Goal: Task Accomplishment & Management: Complete application form

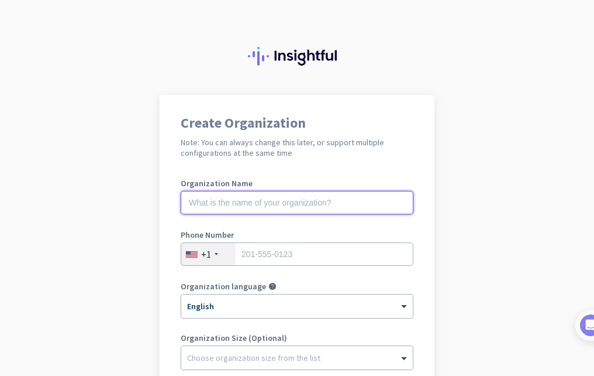
click at [306, 199] on input "text" at bounding box center [297, 202] width 233 height 23
type input "Mercor"
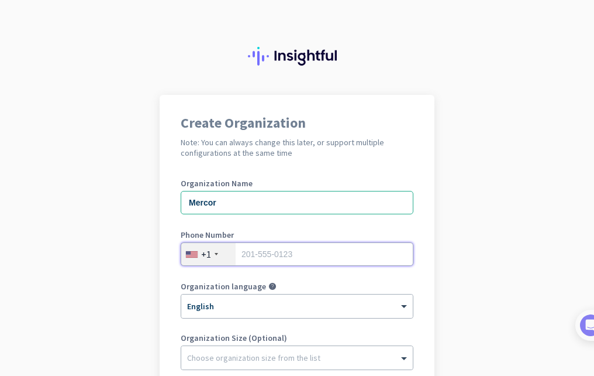
click at [356, 259] on input "tel" at bounding box center [297, 253] width 233 height 23
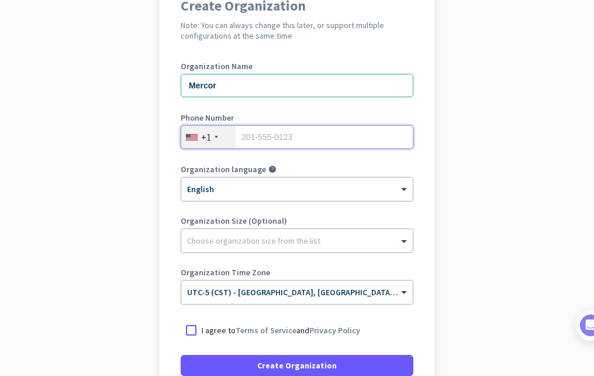
click at [248, 145] on input "tel" at bounding box center [297, 136] width 233 height 23
type input "9794181655"
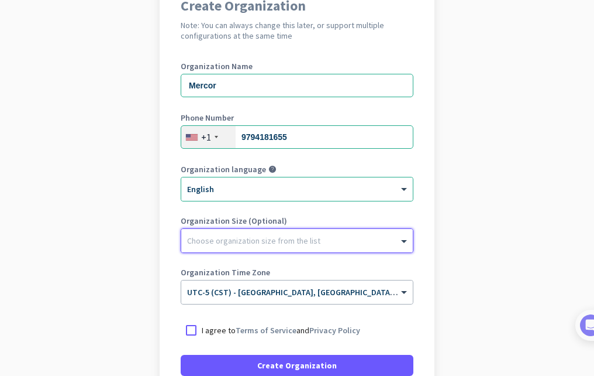
click at [286, 235] on div at bounding box center [297, 238] width 232 height 12
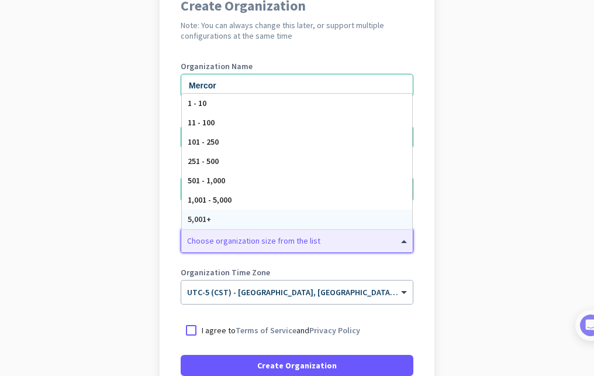
click at [254, 219] on div "5,001+" at bounding box center [297, 218] width 231 height 19
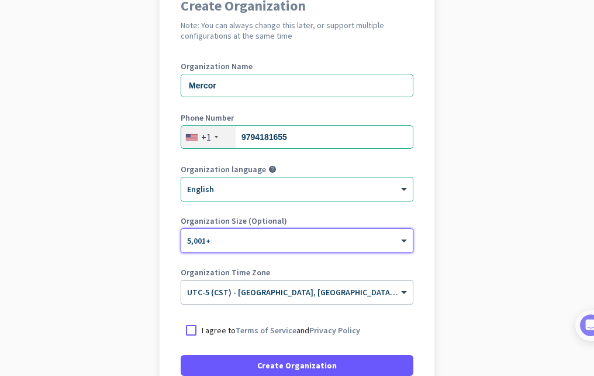
scroll to position [176, 0]
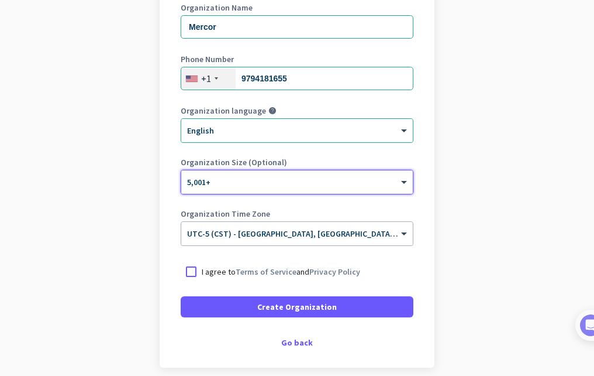
click at [185, 271] on div at bounding box center [191, 271] width 21 height 21
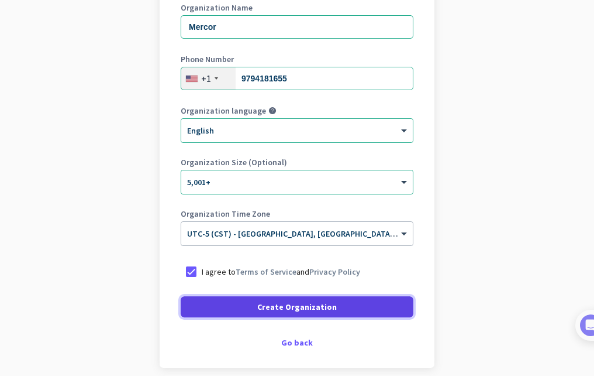
click at [208, 312] on span at bounding box center [297, 307] width 233 height 28
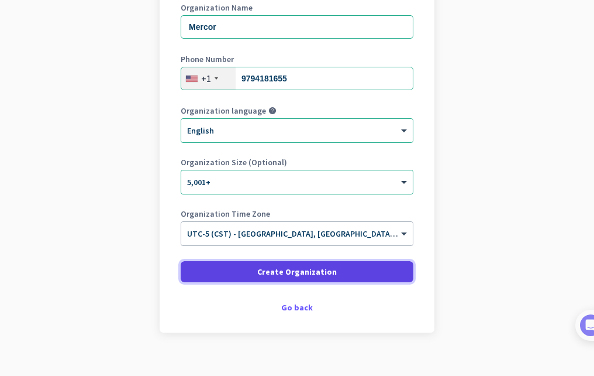
click at [208, 276] on span at bounding box center [297, 271] width 233 height 28
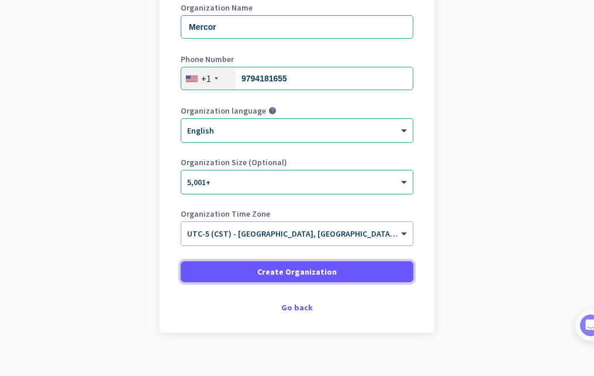
scroll to position [117, 0]
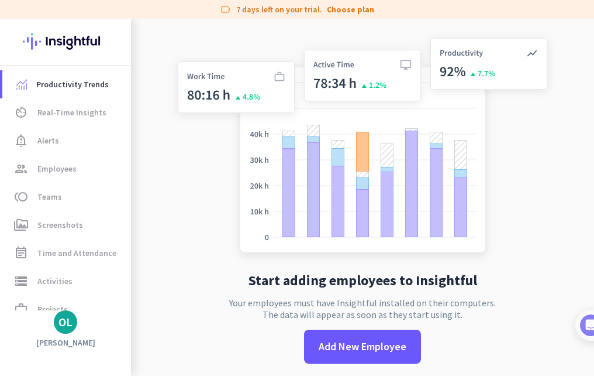
scroll to position [19, 0]
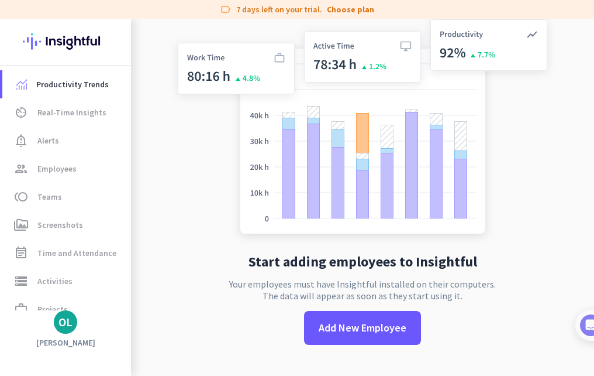
click at [64, 336] on div "Productivity Trends av_timer Real-Time Insights notification_important Alerts g…" at bounding box center [65, 197] width 131 height 357
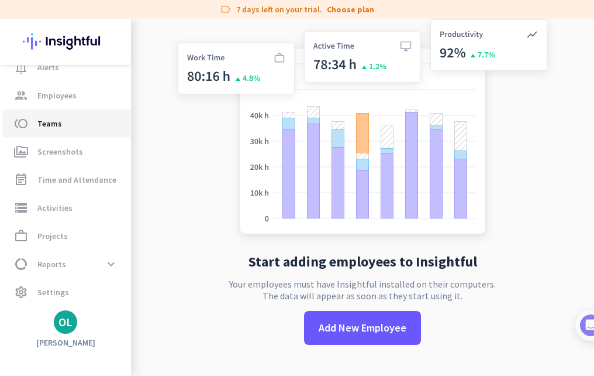
scroll to position [74, 0]
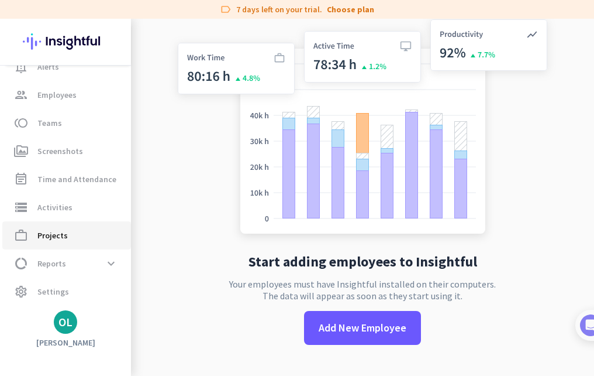
click at [67, 240] on span "work_outline Projects" at bounding box center [67, 235] width 110 height 14
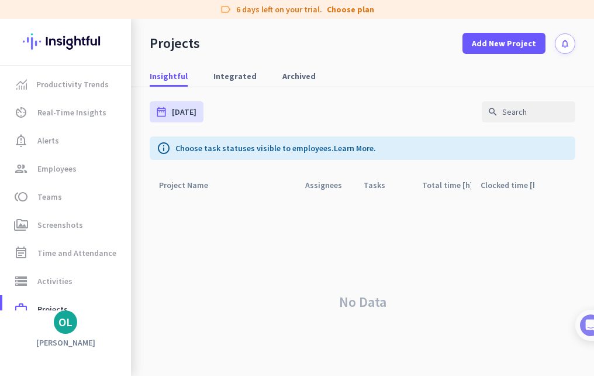
click at [336, 316] on div "No Data" at bounding box center [363, 302] width 426 height 212
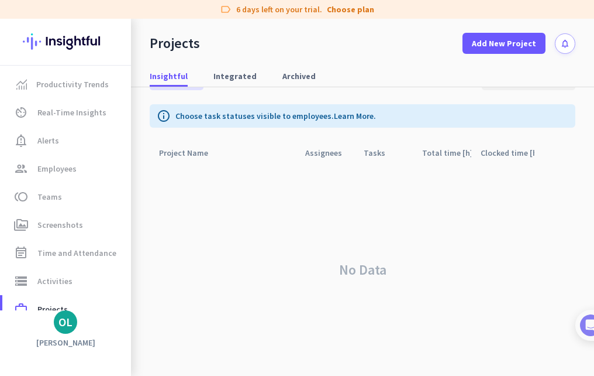
click at [83, 44] on img at bounding box center [65, 42] width 85 height 46
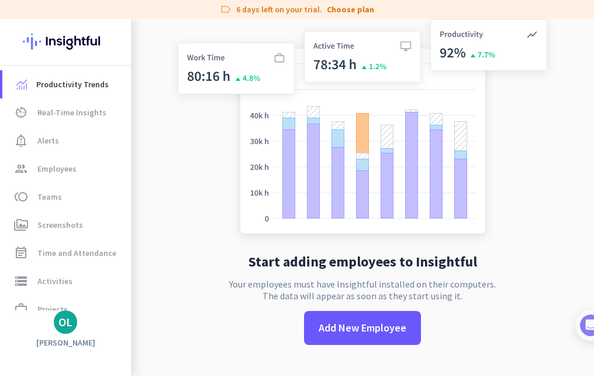
click at [228, 109] on img at bounding box center [362, 128] width 387 height 233
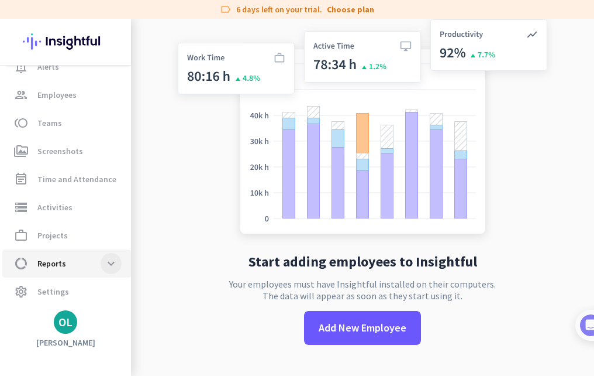
click at [113, 270] on span at bounding box center [111, 263] width 21 height 21
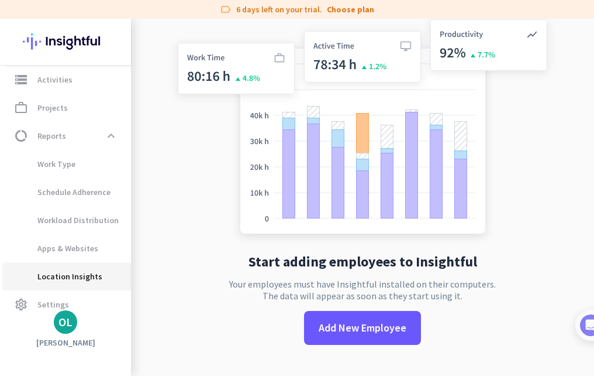
scroll to position [214, 0]
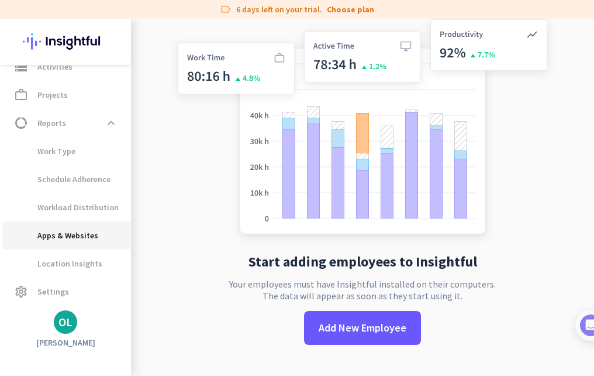
click at [95, 229] on span "Apps & Websites" at bounding box center [67, 235] width 110 height 28
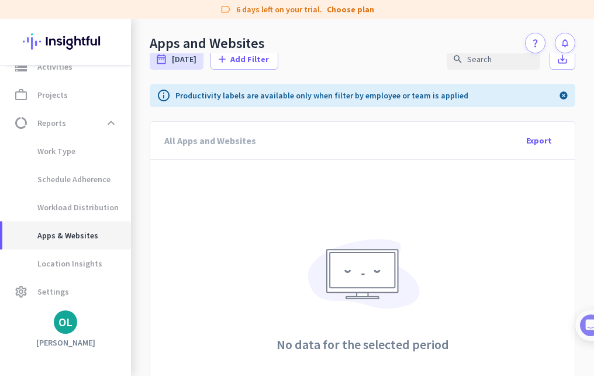
scroll to position [135, 0]
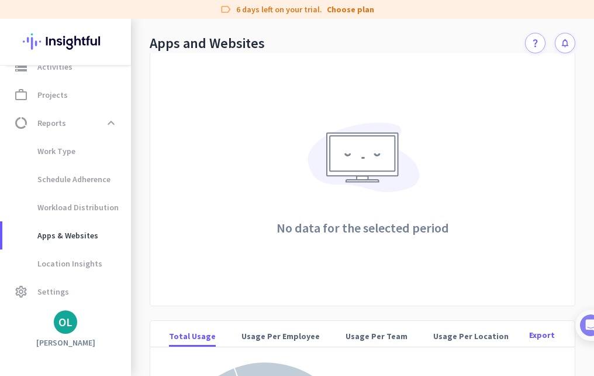
click at [88, 332] on div "OL" at bounding box center [65, 321] width 131 height 23
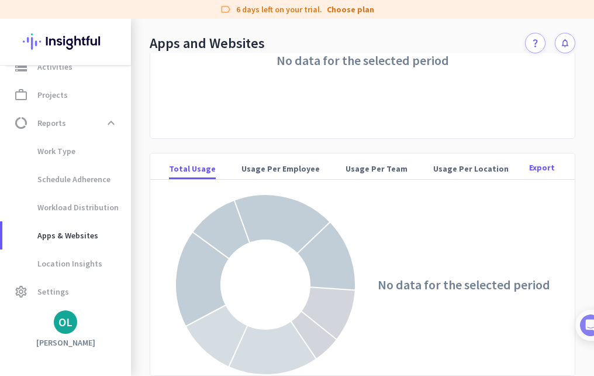
click at [74, 333] on app-letter-avatar "OL" at bounding box center [65, 321] width 23 height 23
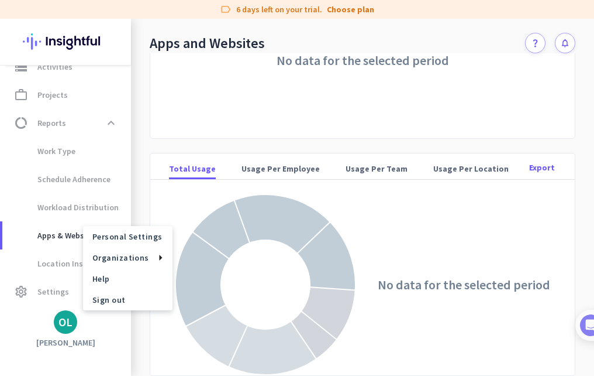
click at [128, 349] on div at bounding box center [297, 188] width 594 height 376
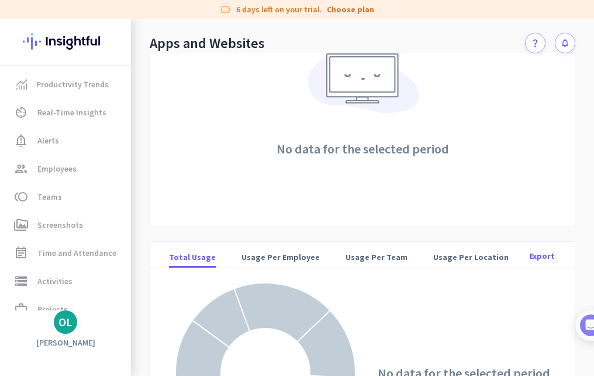
scroll to position [127, 0]
